Goal: Task Accomplishment & Management: Manage account settings

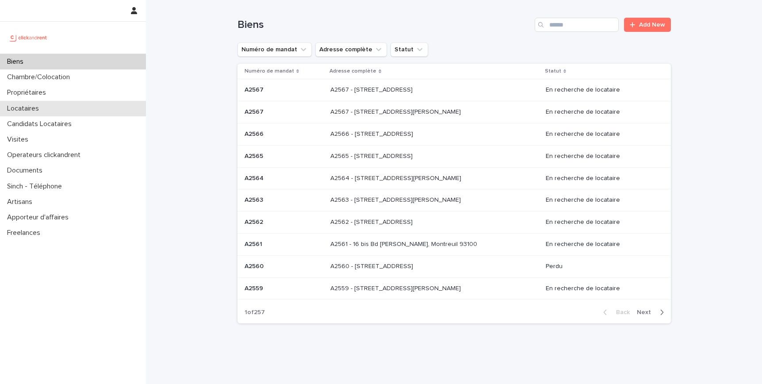
click at [31, 107] on p "Locataires" at bounding box center [25, 108] width 42 height 8
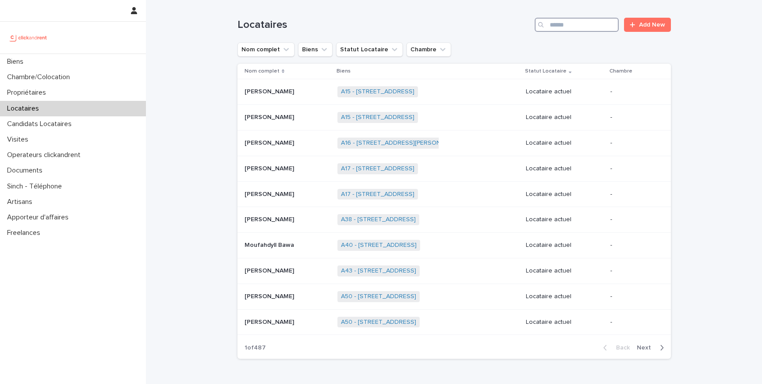
click at [566, 29] on input "Search" at bounding box center [577, 25] width 84 height 14
type input "******"
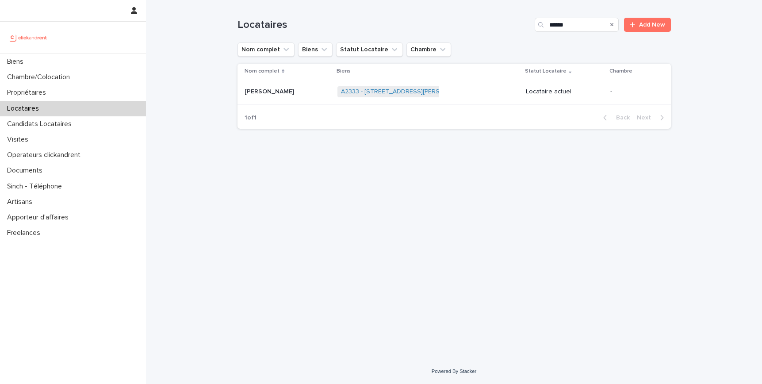
click at [283, 93] on p "[PERSON_NAME]" at bounding box center [270, 90] width 51 height 9
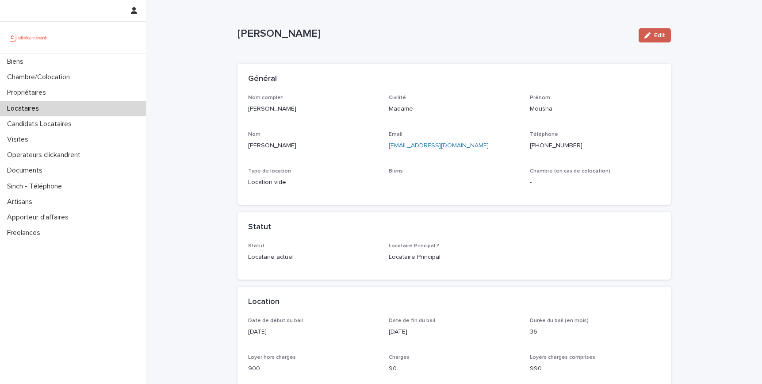
click at [640, 38] on button "Edit" at bounding box center [655, 35] width 32 height 14
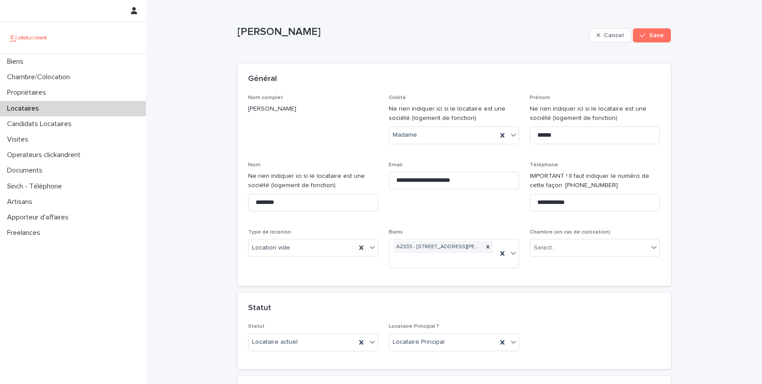
scroll to position [1335, 0]
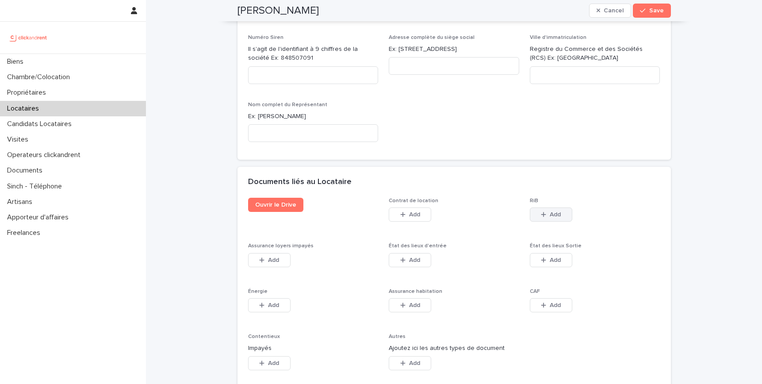
click at [552, 211] on span "Add" at bounding box center [555, 214] width 11 height 6
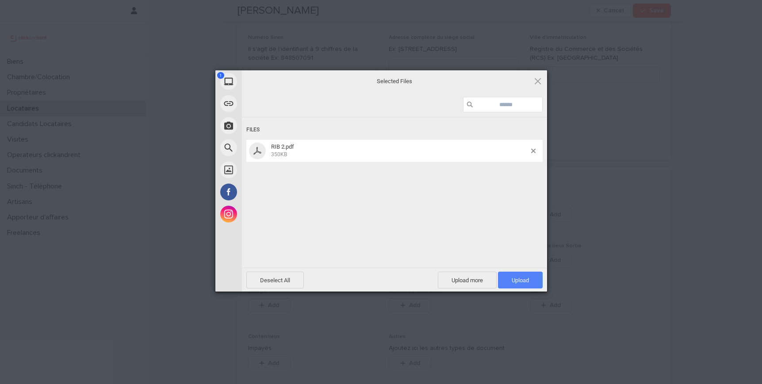
click at [516, 283] on span "Upload 1" at bounding box center [520, 280] width 45 height 17
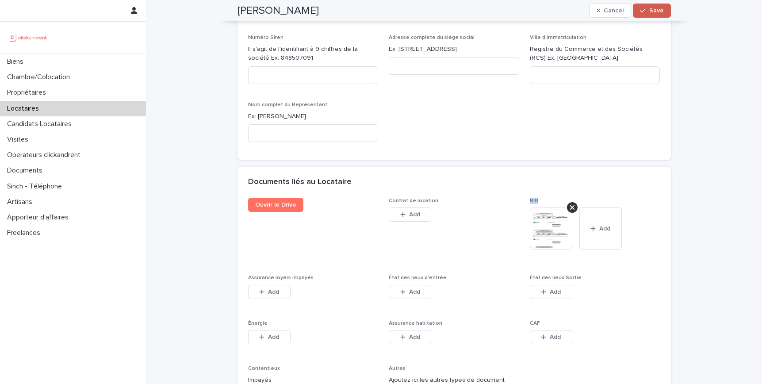
click at [655, 9] on span "Save" at bounding box center [656, 11] width 15 height 6
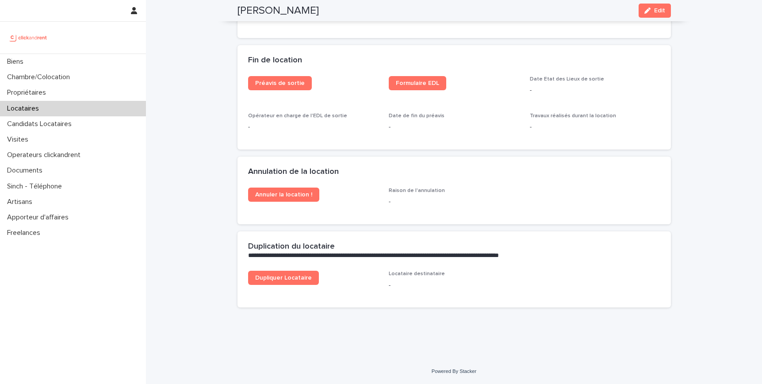
scroll to position [820, 0]
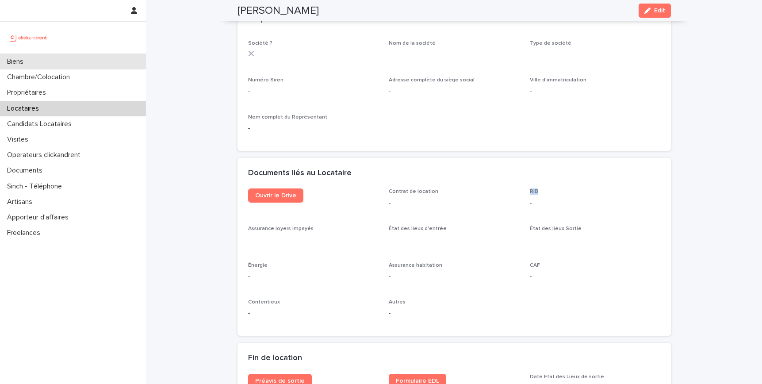
click at [90, 66] on div "Biens" at bounding box center [73, 61] width 146 height 15
